Goal: Check status: Check status

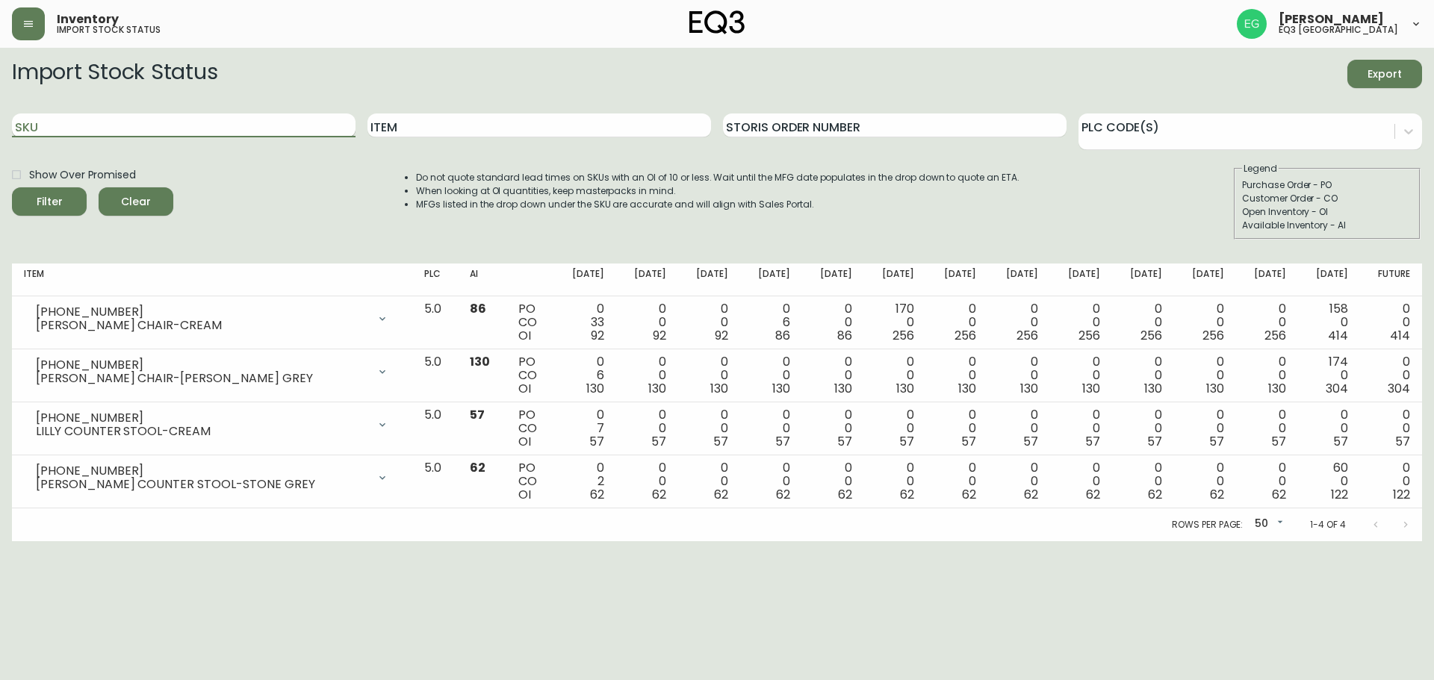
drag, startPoint x: 208, startPoint y: 121, endPoint x: 65, endPoint y: 126, distance: 143.5
click at [65, 126] on input "SKU" at bounding box center [183, 126] width 343 height 24
paste input "3020-626-16-A"
type input "3020-626-16-A"
click at [12, 187] on button "Filter" at bounding box center [49, 201] width 75 height 28
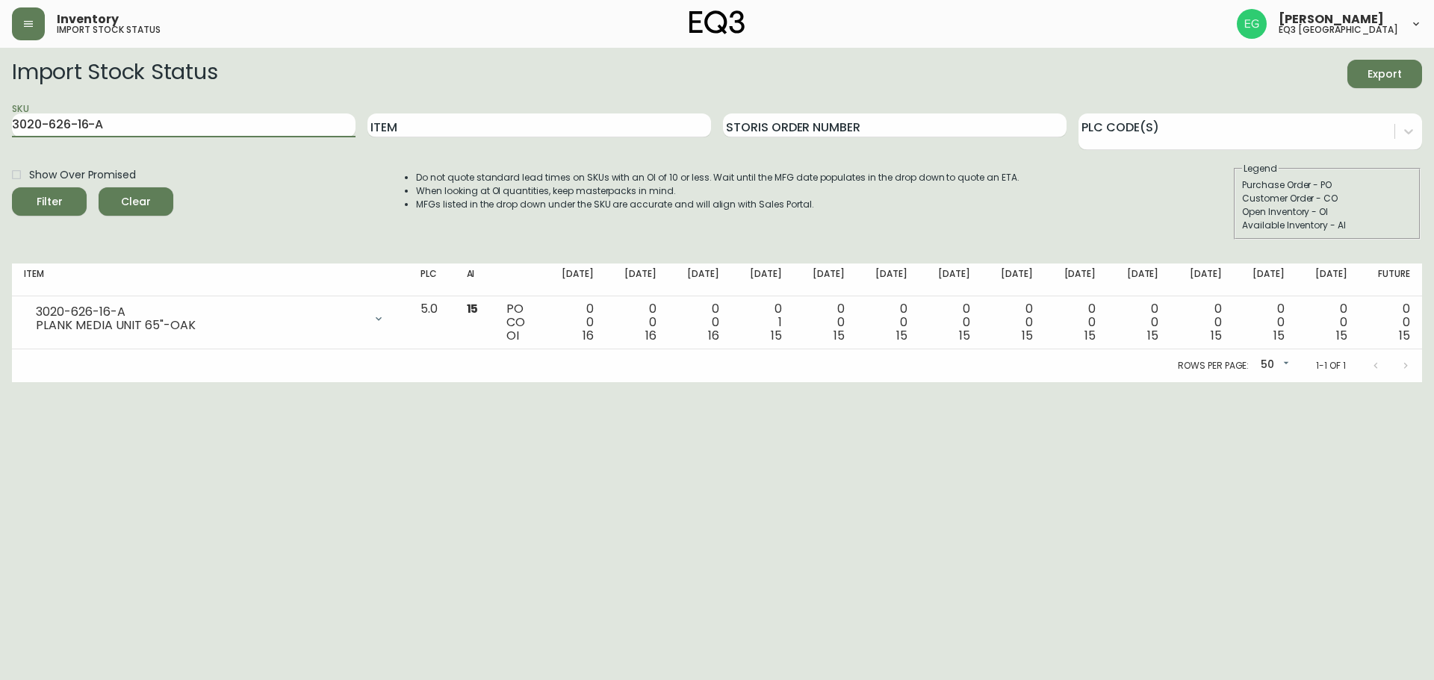
drag, startPoint x: 135, startPoint y: 124, endPoint x: 0, endPoint y: 105, distance: 136.5
click at [0, 105] on main "Import Stock Status Export SKU 3020-626-16-A Item Storis Order Number PLC Code(…" at bounding box center [717, 215] width 1434 height 335
paste input "3020-630-16-B"
type input "3020-630-16-B"
click at [12, 187] on button "Filter" at bounding box center [49, 201] width 75 height 28
